Goal: Task Accomplishment & Management: Complete application form

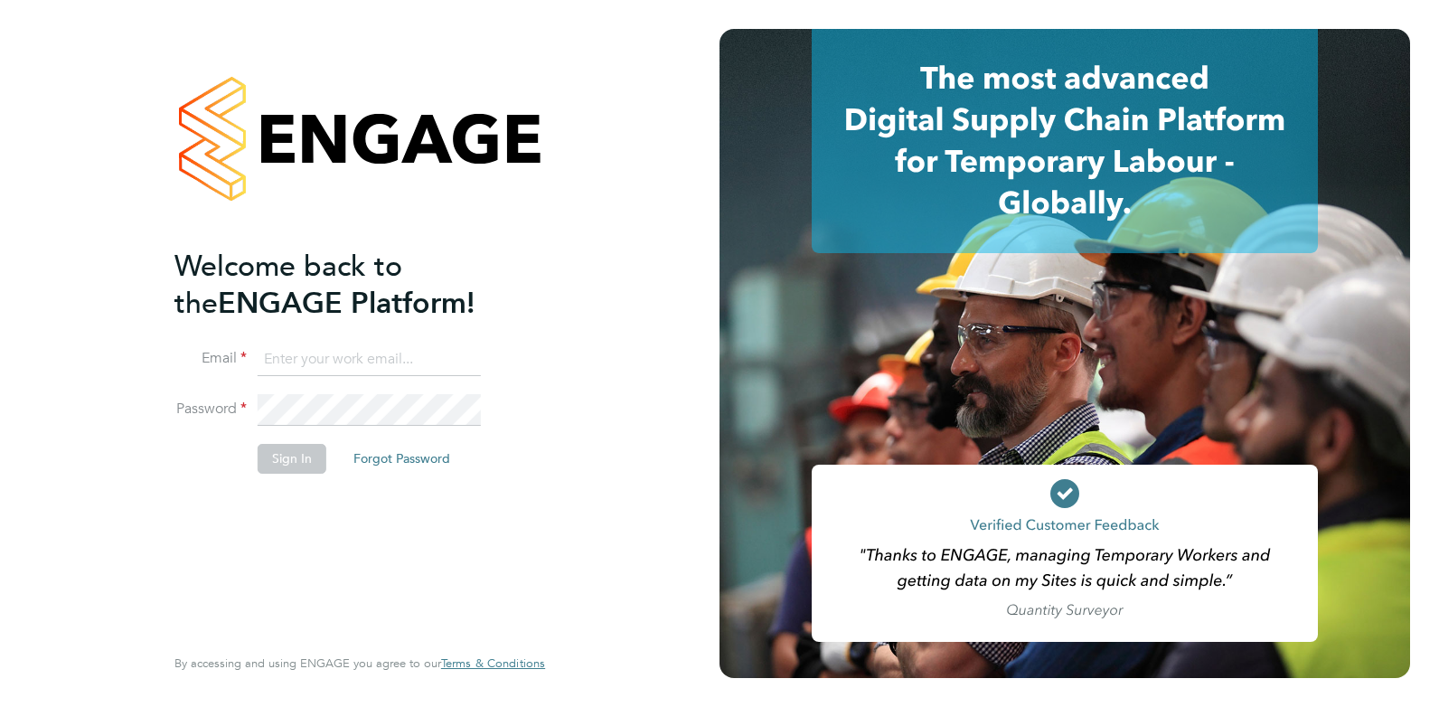
click at [295, 347] on input at bounding box center [369, 359] width 223 height 33
type input "charlienunn@jjfox.com"
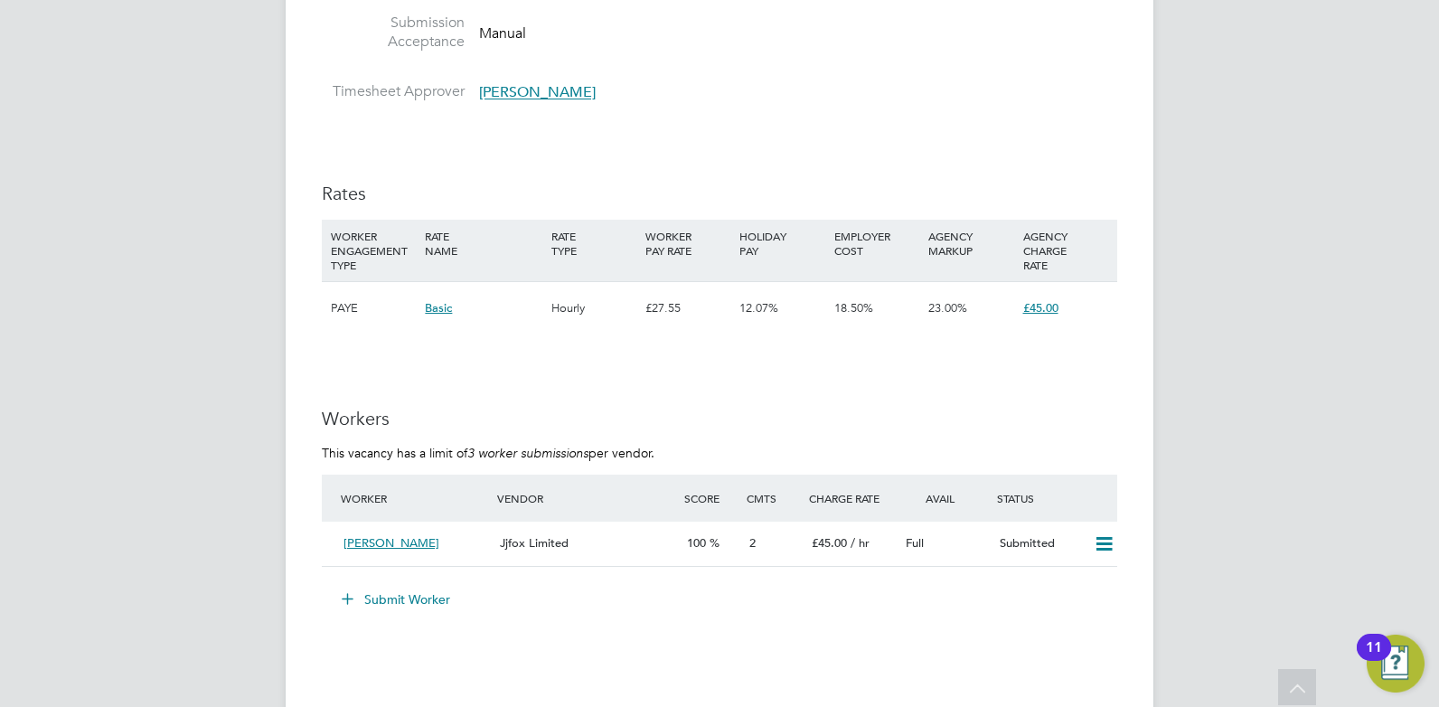
scroll to position [2892, 0]
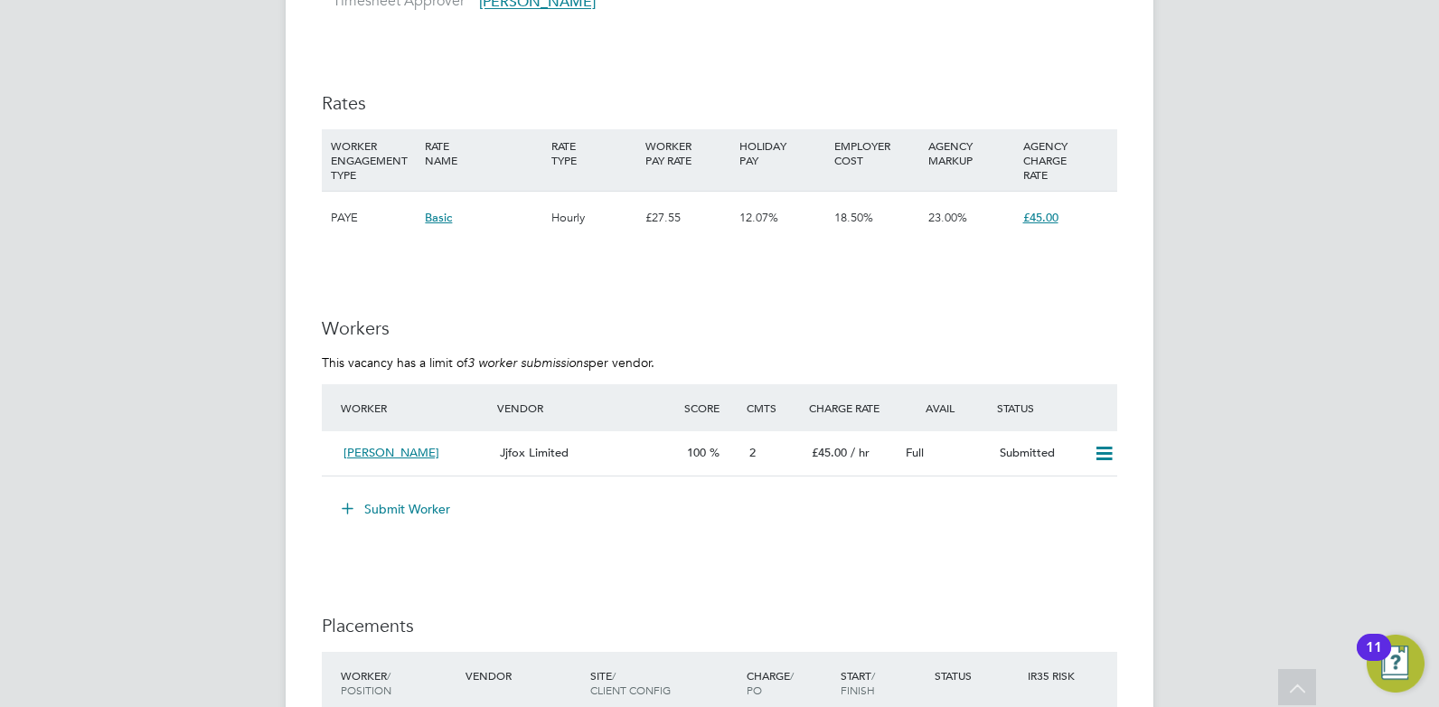
click at [383, 510] on button "Submit Worker" at bounding box center [397, 508] width 136 height 29
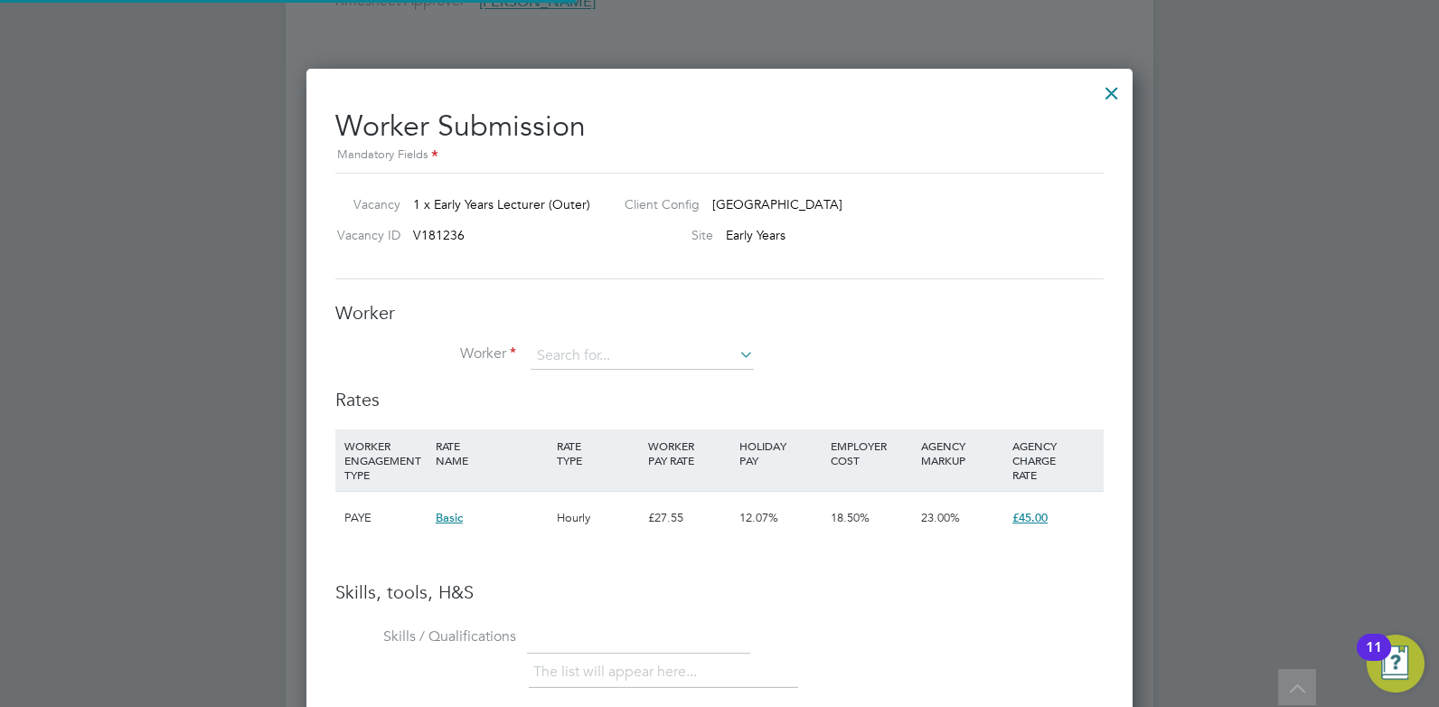
scroll to position [1142, 827]
click at [572, 353] on input at bounding box center [642, 356] width 223 height 27
click at [578, 379] on li "Dem et [PERSON_NAME] (Demet)" at bounding box center [642, 382] width 225 height 24
type input "Demet Zengin (Demet)"
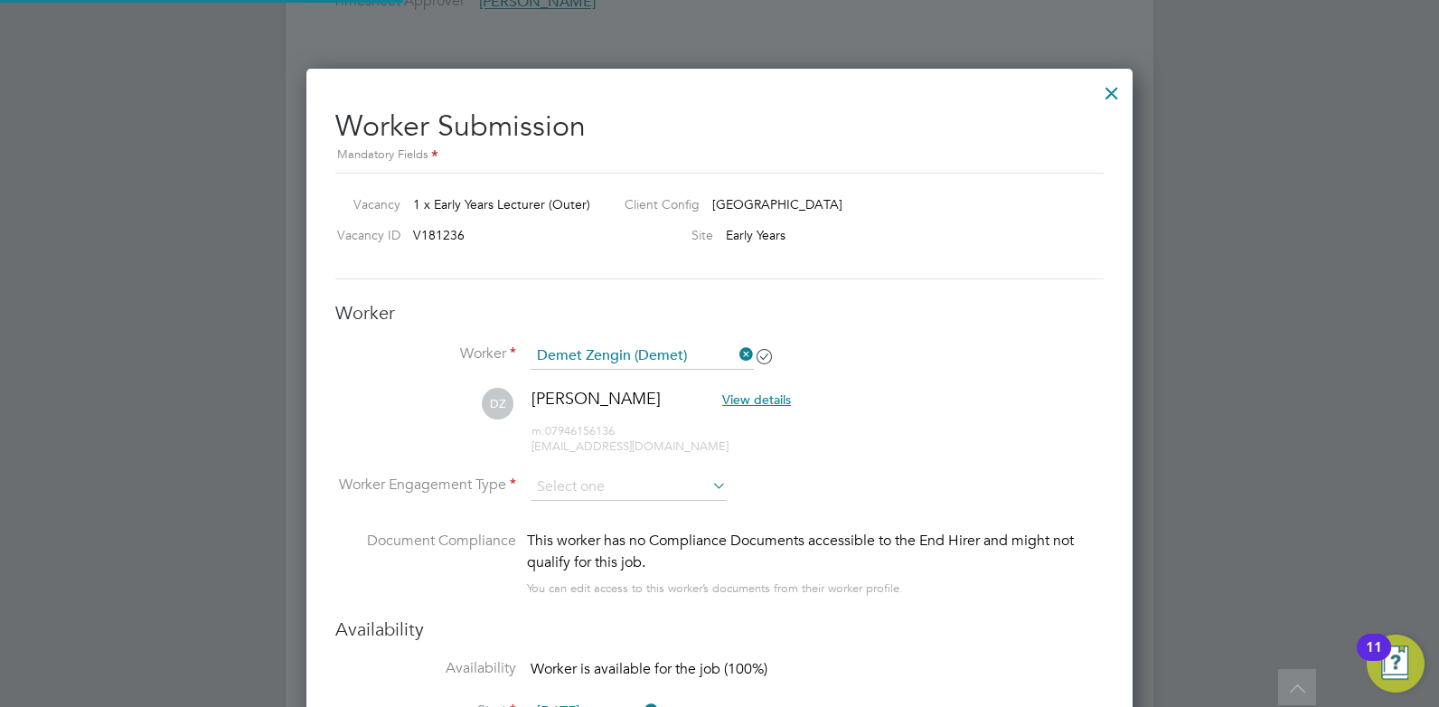
scroll to position [1537, 827]
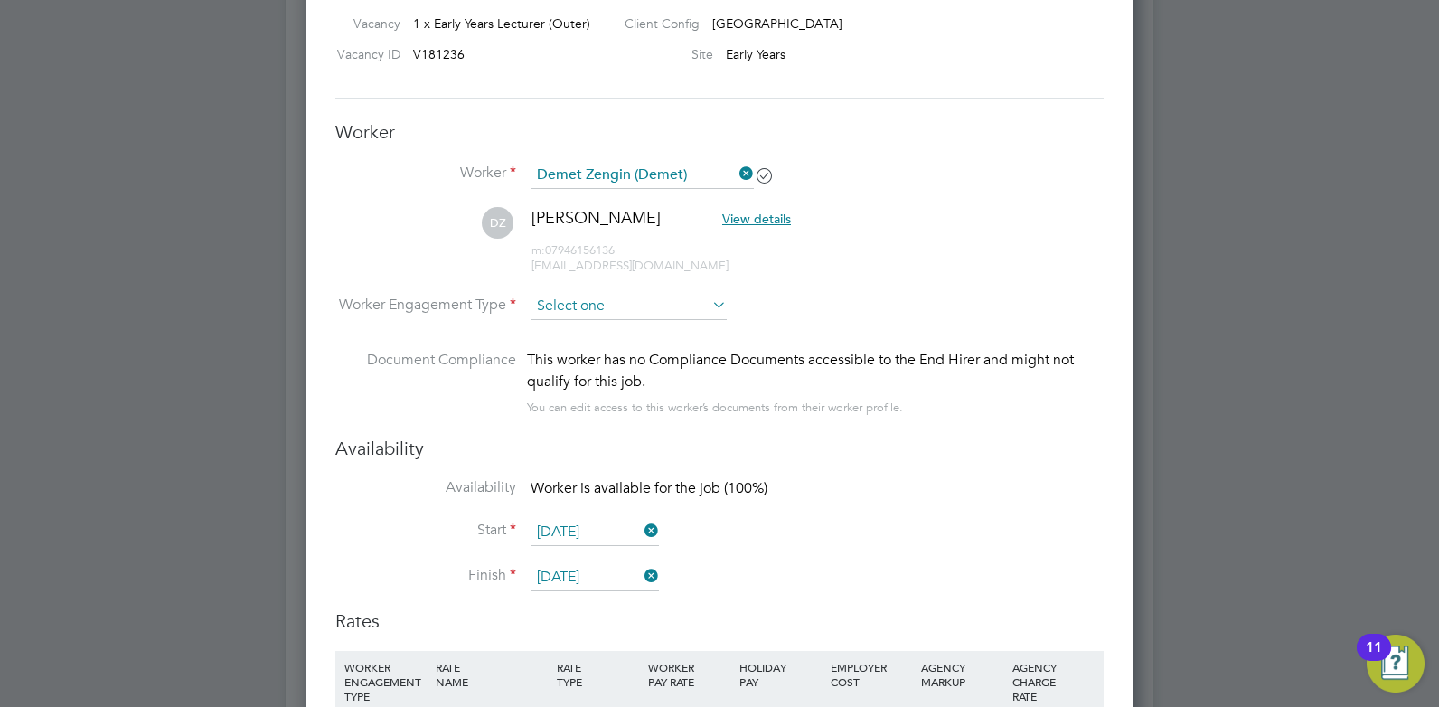
click at [578, 311] on input at bounding box center [629, 306] width 196 height 27
click at [563, 354] on li "PAYE" at bounding box center [629, 355] width 198 height 24
type input "PAYE"
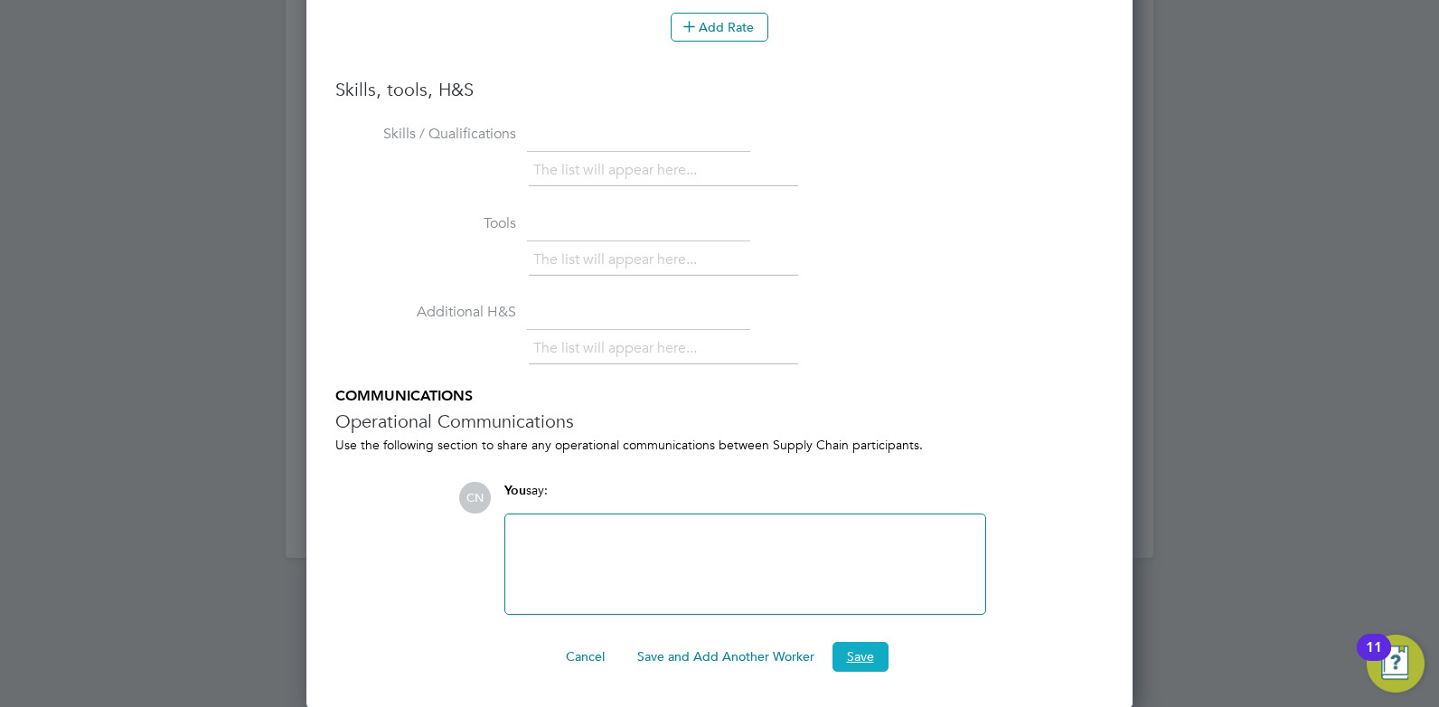
click at [864, 655] on button "Save" at bounding box center [860, 656] width 56 height 29
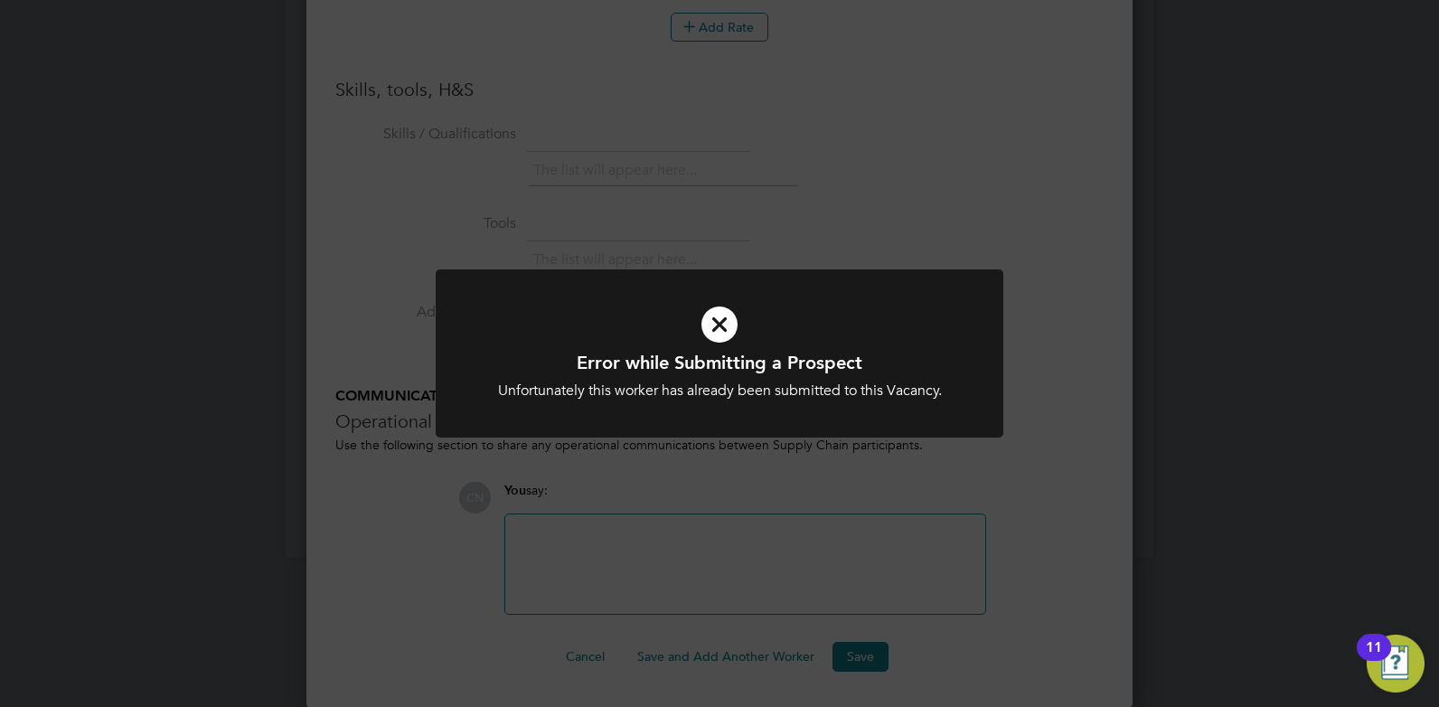
click at [710, 320] on icon at bounding box center [719, 324] width 470 height 71
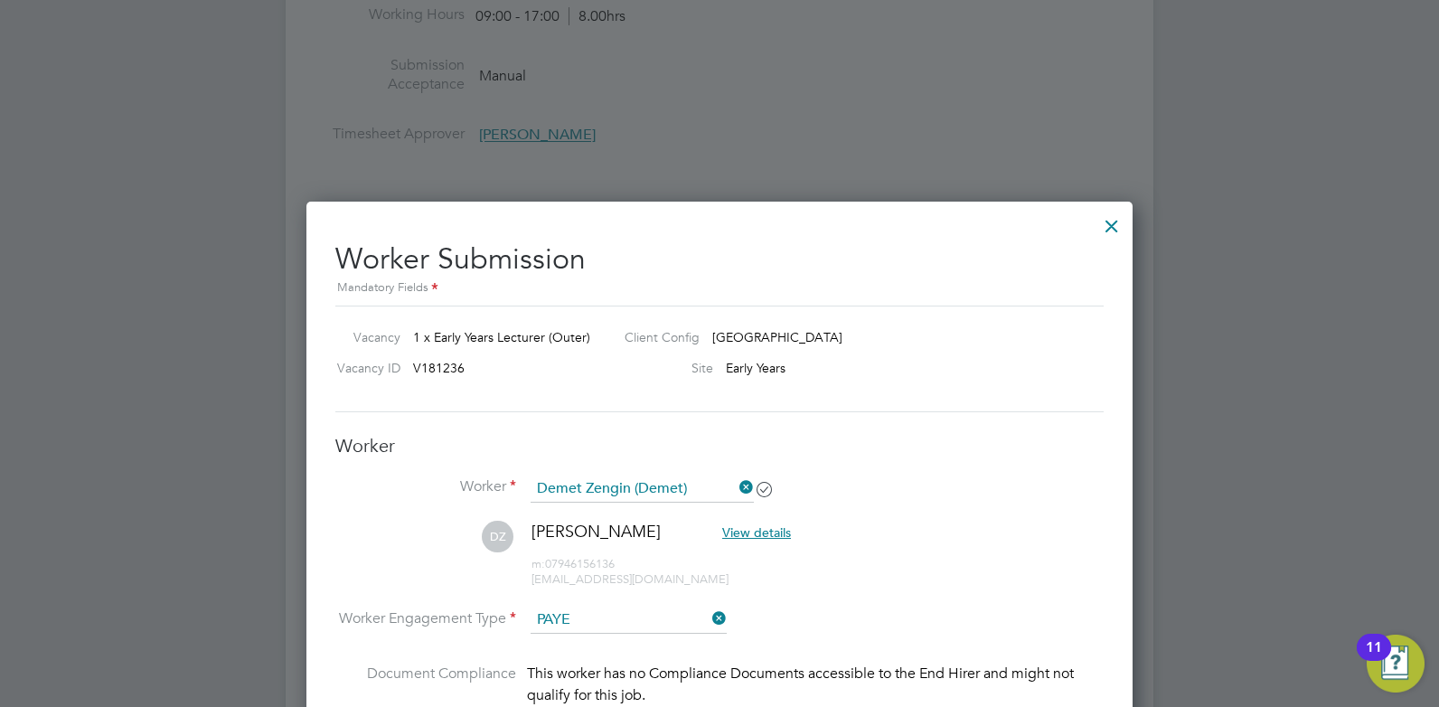
click at [1121, 226] on div at bounding box center [1111, 221] width 33 height 33
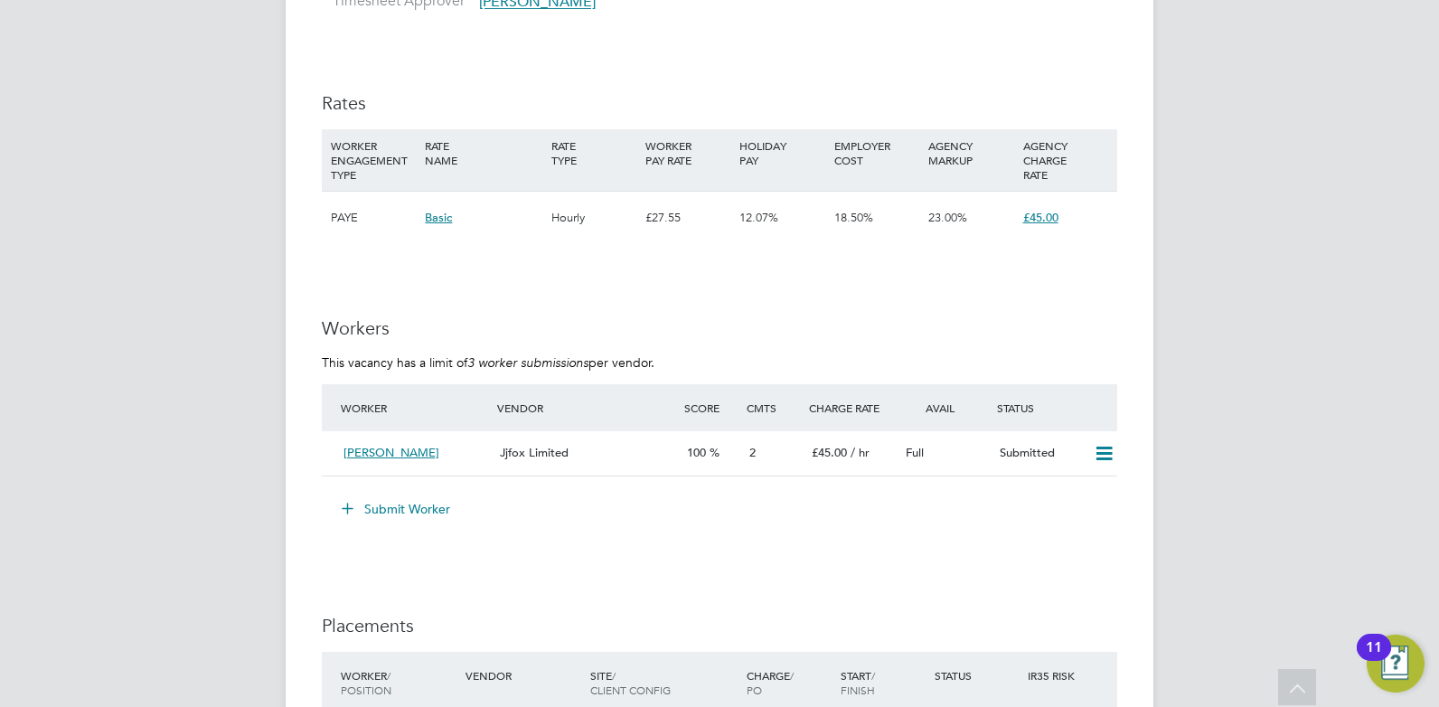
click at [409, 508] on button "Submit Worker" at bounding box center [397, 508] width 136 height 29
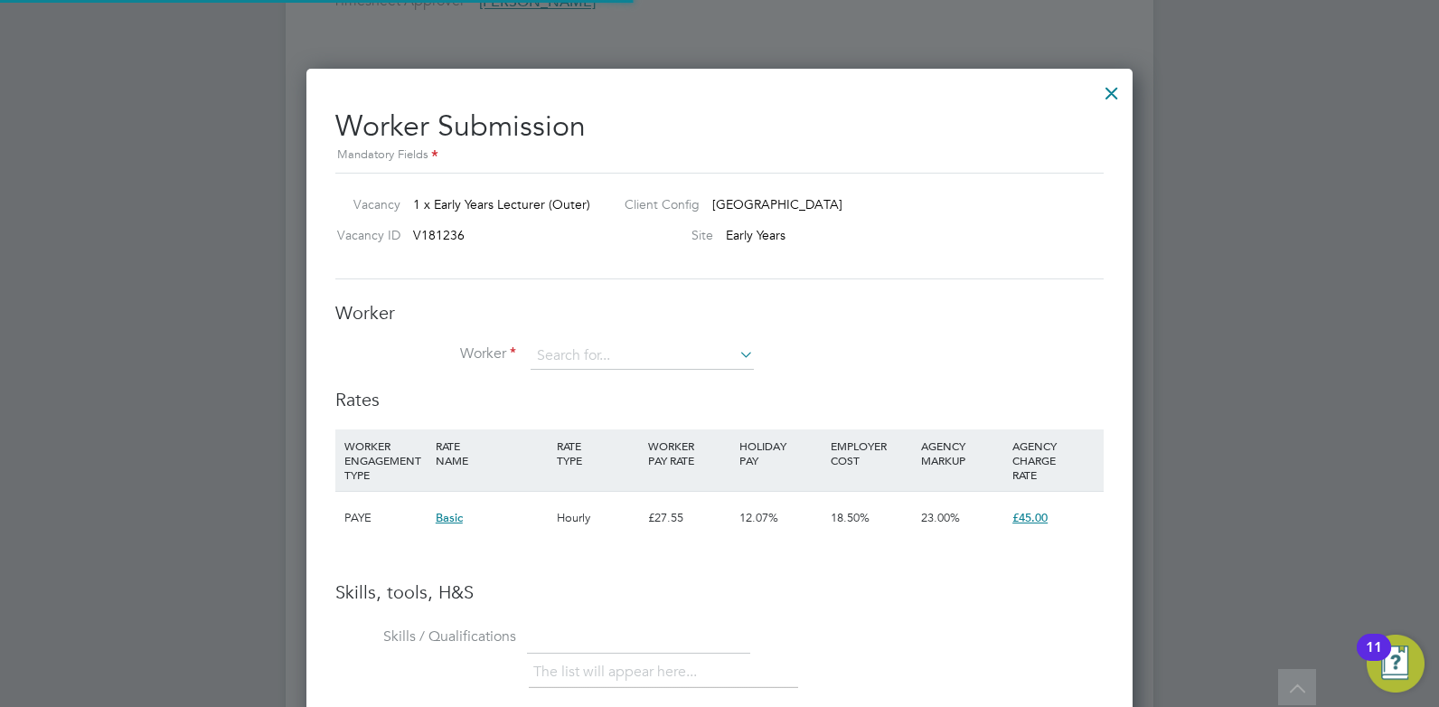
scroll to position [53, 123]
click at [561, 355] on input at bounding box center [642, 356] width 223 height 27
click at [580, 404] on li "[PERSON_NAME] Obabiyi ([GEOGRAPHIC_DATA])" at bounding box center [698, 406] width 337 height 24
type input "[PERSON_NAME] ([PERSON_NAME])"
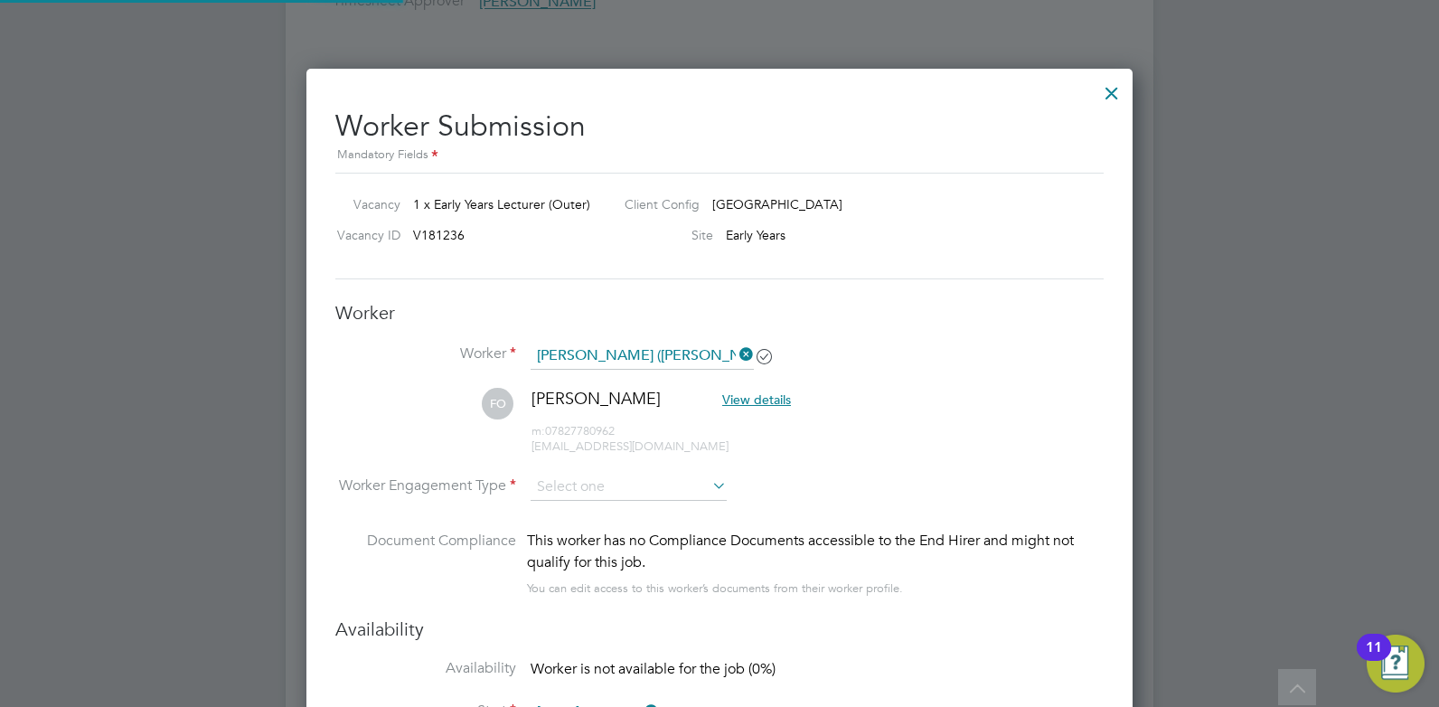
scroll to position [1544, 827]
click at [587, 489] on input at bounding box center [629, 487] width 196 height 27
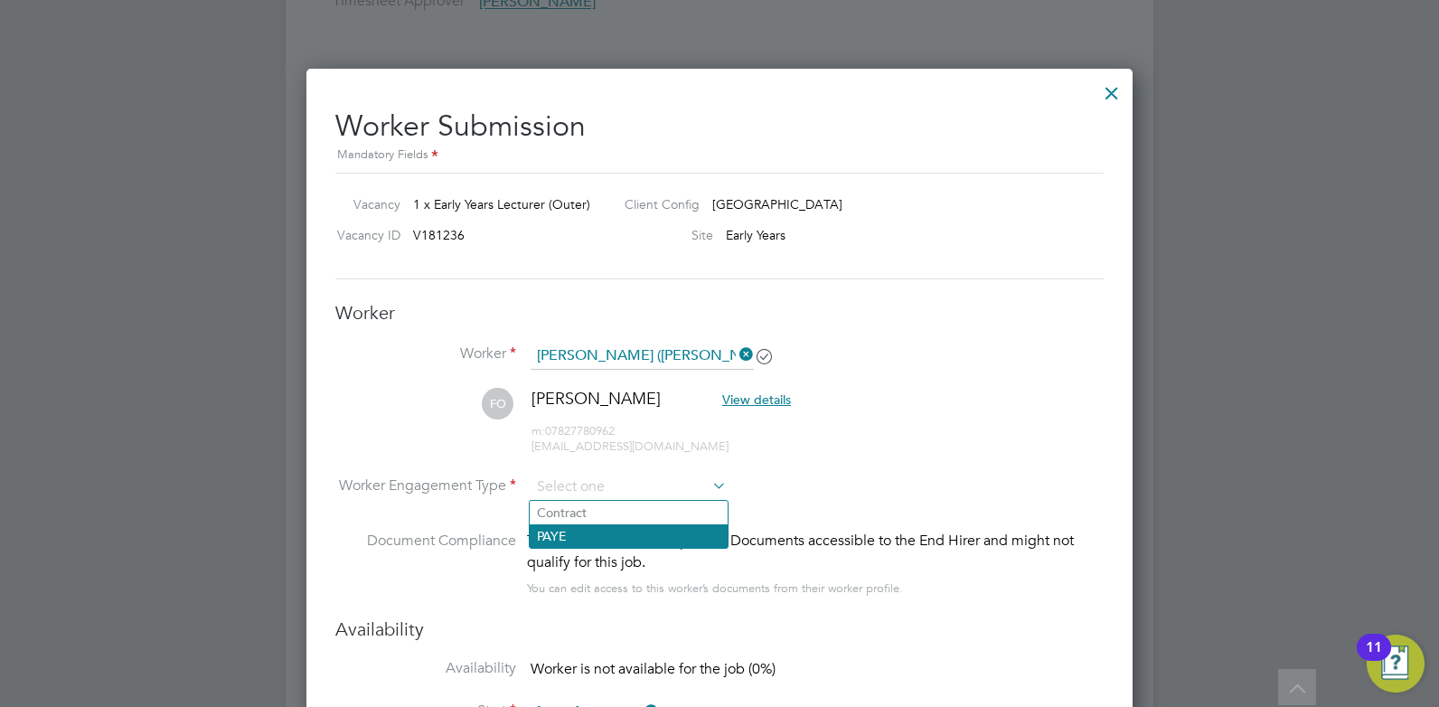
click at [569, 532] on li "PAYE" at bounding box center [629, 536] width 198 height 24
type input "PAYE"
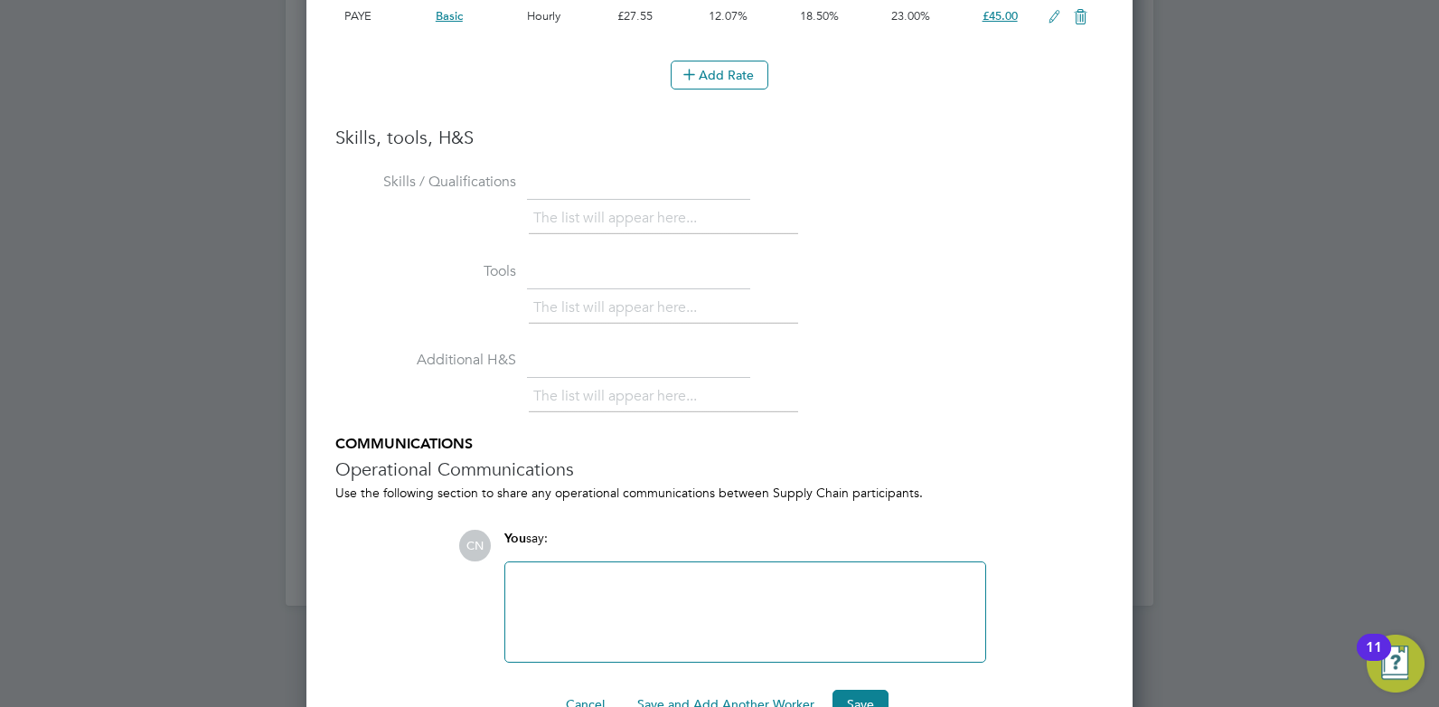
scroll to position [3844, 0]
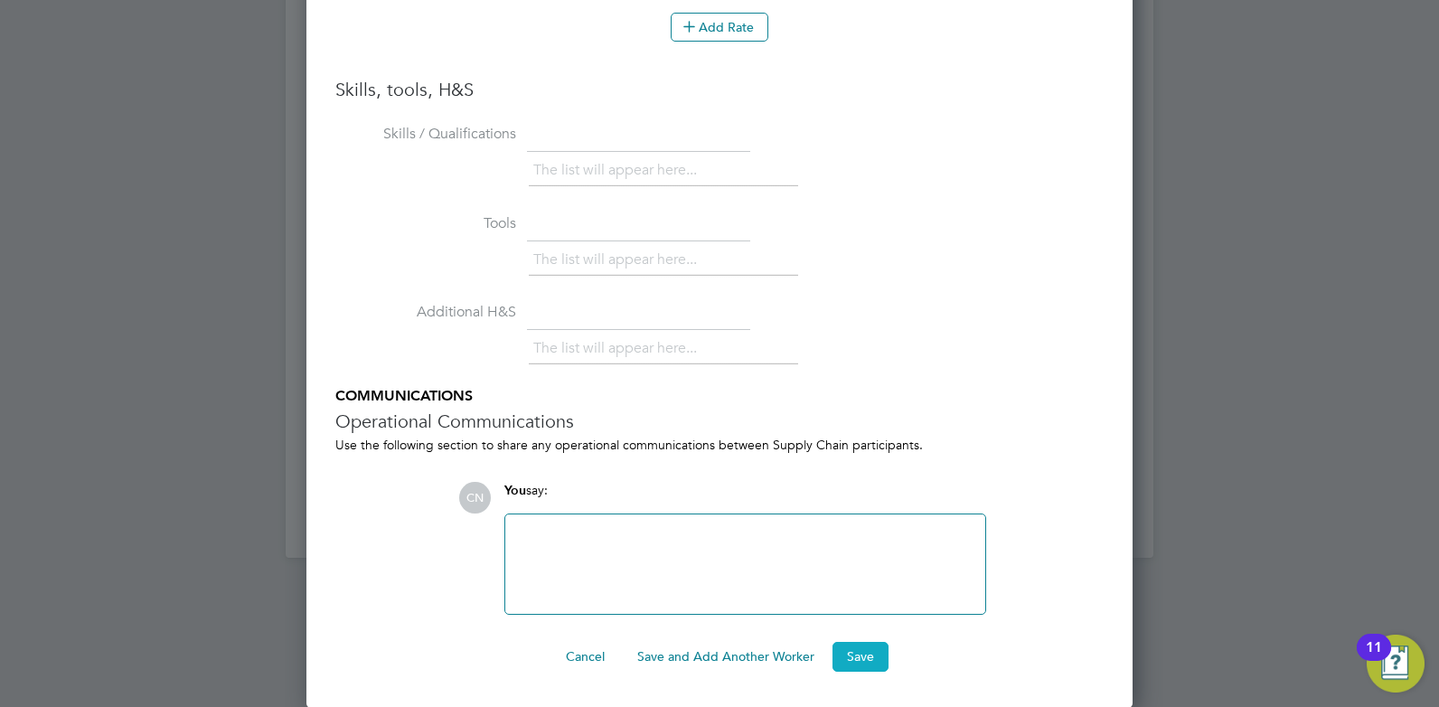
click at [836, 661] on button "Save" at bounding box center [860, 656] width 56 height 29
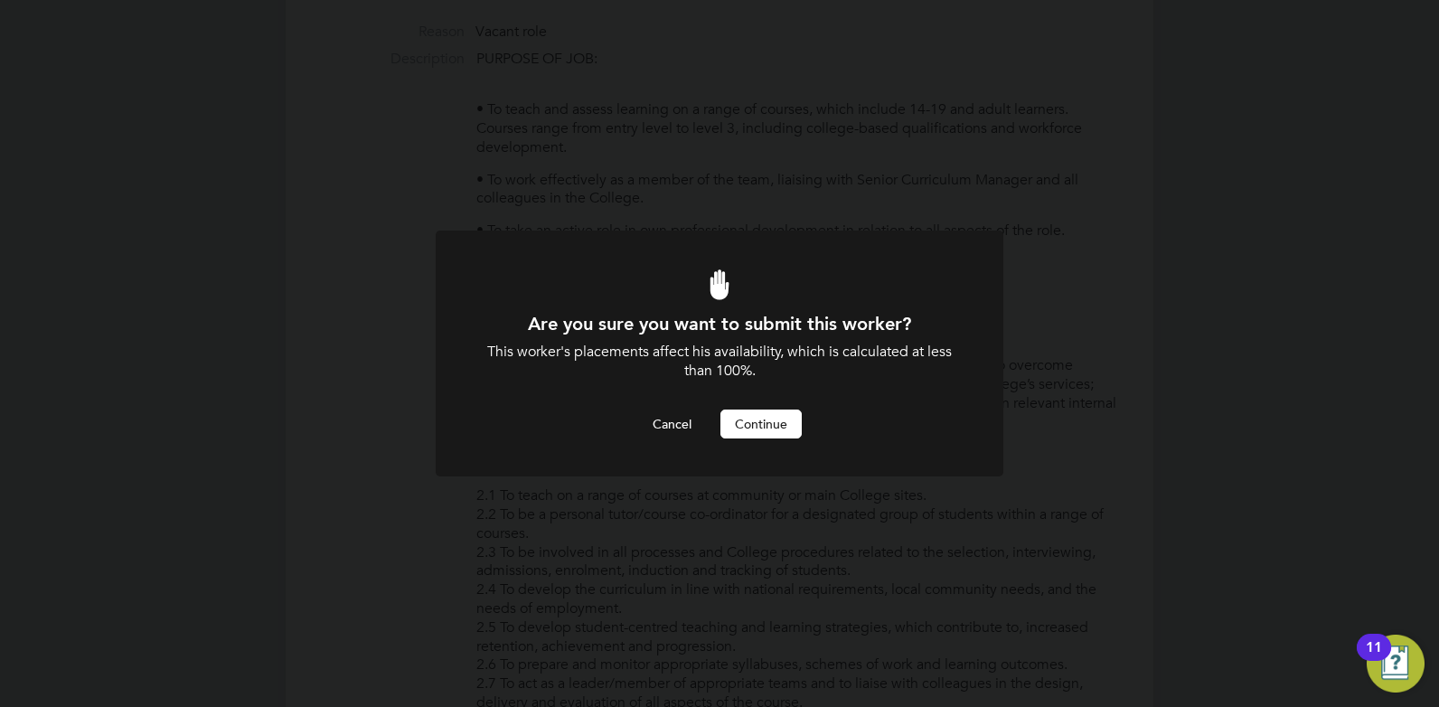
scroll to position [0, 0]
click at [748, 424] on button "Continue" at bounding box center [760, 423] width 81 height 29
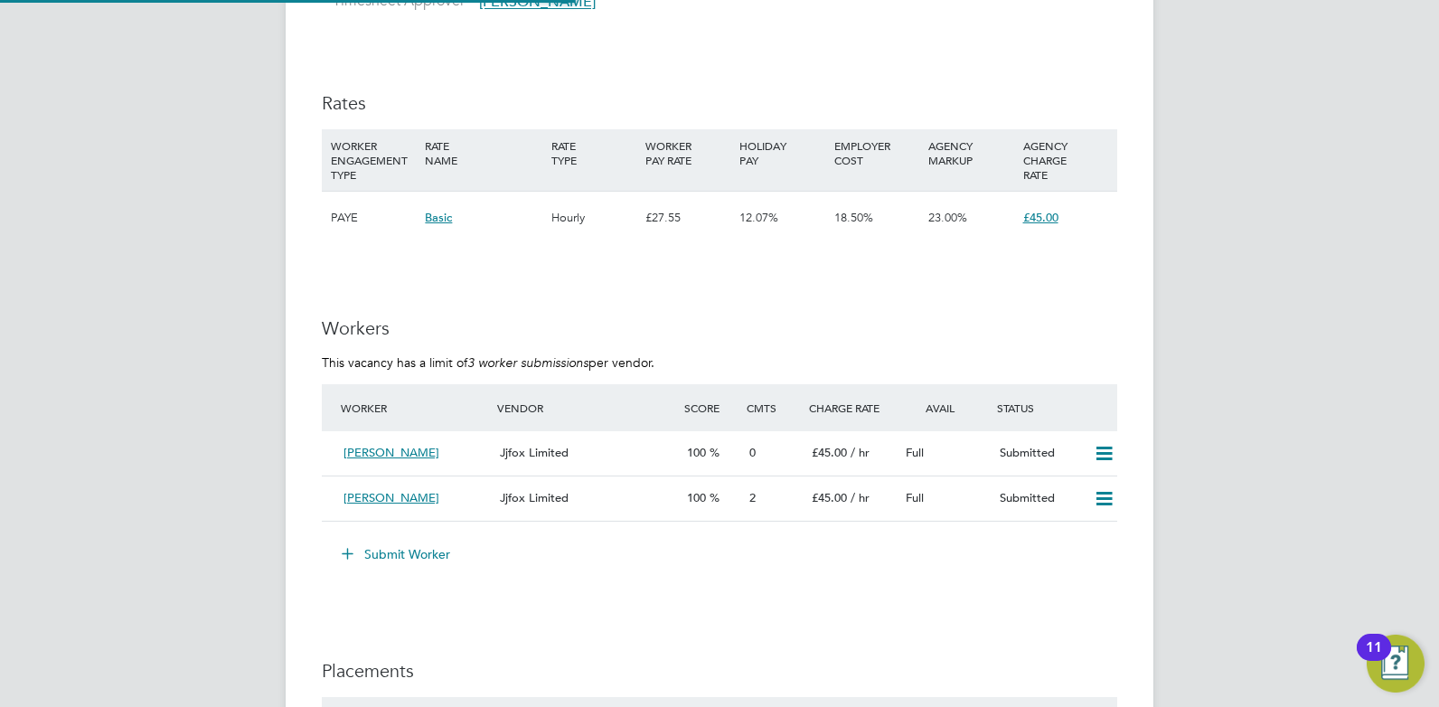
scroll to position [31, 189]
